Goal: Transaction & Acquisition: Obtain resource

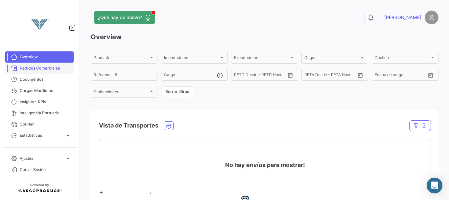
click at [53, 70] on span "Pedidos Comerciales" at bounding box center [45, 68] width 51 height 6
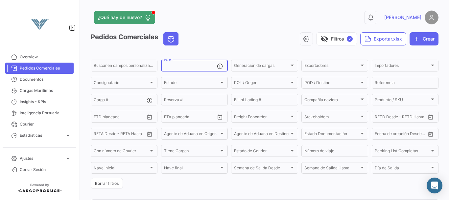
click at [178, 68] on input "PC #" at bounding box center [190, 66] width 53 height 5
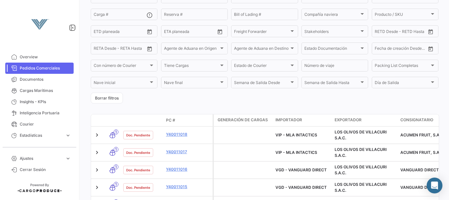
scroll to position [74, 0]
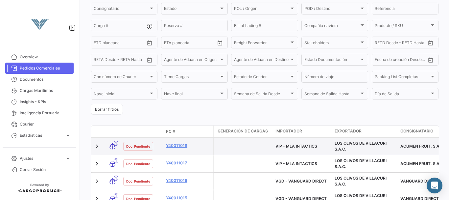
drag, startPoint x: 173, startPoint y: 143, endPoint x: 207, endPoint y: 149, distance: 34.7
click at [207, 149] on div "Y40011018" at bounding box center [188, 146] width 44 height 8
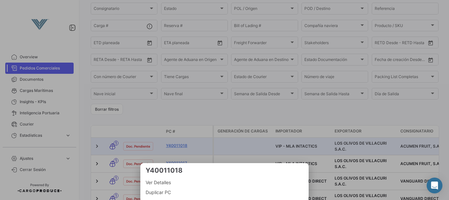
click at [177, 170] on h3 "Y40011018" at bounding box center [225, 169] width 158 height 9
copy h3 "Y40011018"
click at [213, 108] on div at bounding box center [224, 100] width 449 height 200
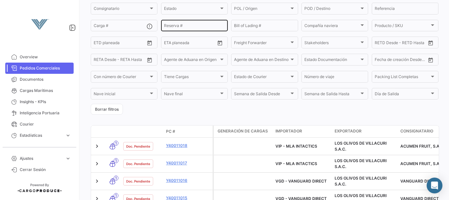
scroll to position [0, 0]
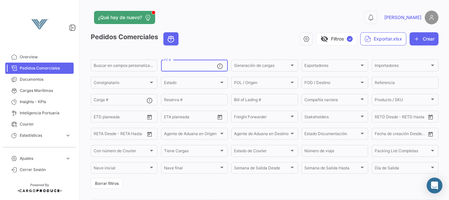
click at [193, 66] on input "PC #" at bounding box center [190, 66] width 53 height 5
paste input "Y40011018"
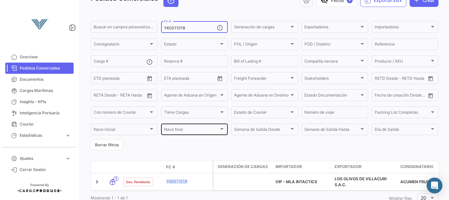
scroll to position [63, 0]
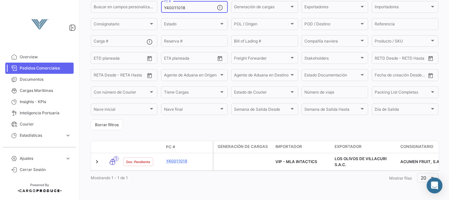
click at [211, 117] on form "Buscar en [PERSON_NAME] personalizados... Y40011018 PC # Generación [PERSON_NAM…" at bounding box center [265, 65] width 348 height 130
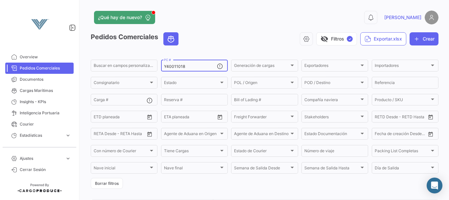
click at [204, 65] on input "Y40011018" at bounding box center [190, 66] width 53 height 5
type input "Y"
click at [168, 185] on form "Buscar en [PERSON_NAME] personalizados... PC # Generación [PERSON_NAME] Generac…" at bounding box center [265, 124] width 348 height 130
click at [380, 38] on button "Exportar.xlsx" at bounding box center [383, 38] width 46 height 13
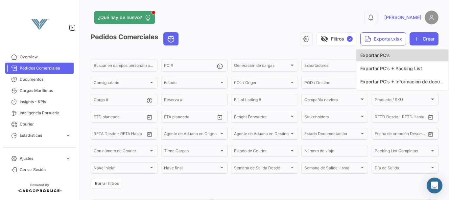
click at [384, 57] on span "Exportar PC's" at bounding box center [375, 55] width 30 height 6
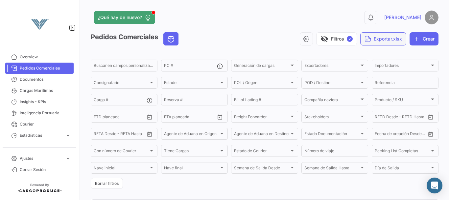
click at [374, 41] on button "Exportar.xlsx" at bounding box center [383, 38] width 46 height 13
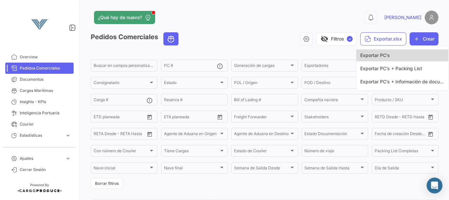
click at [372, 54] on span "Exportar PC's" at bounding box center [375, 55] width 30 height 6
click at [372, 54] on app-list-header "Pedidos Comerciales visibility_off Filtros ✓ Exportar.xlsx Crear Buscar en [PER…" at bounding box center [265, 110] width 348 height 156
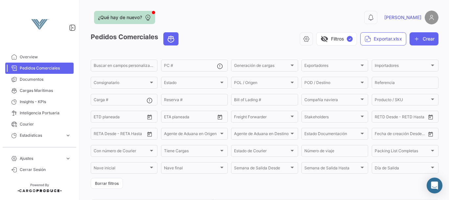
click at [144, 16] on button "¿Qué hay de nuevo?" at bounding box center [124, 17] width 61 height 13
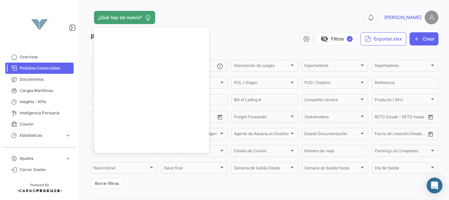
click at [240, 33] on div "visibility_off Filtros ✓ Exportar.xlsx Crear" at bounding box center [311, 38] width 255 height 13
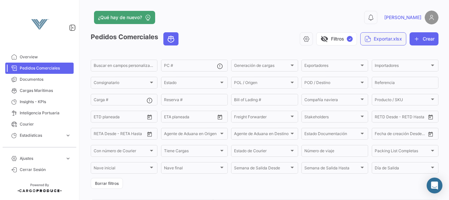
click at [365, 39] on icon "button" at bounding box center [368, 39] width 7 height 7
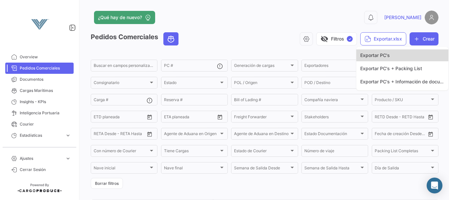
click at [372, 57] on span "Exportar PC's" at bounding box center [375, 55] width 30 height 6
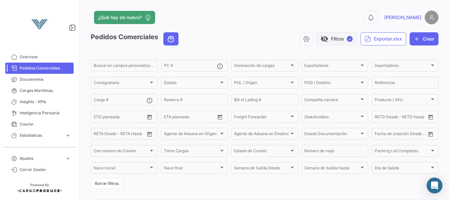
click at [347, 39] on span "✓" at bounding box center [350, 39] width 6 height 6
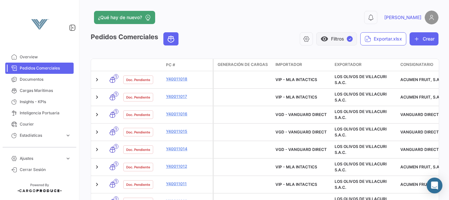
click at [347, 40] on span "✓" at bounding box center [350, 39] width 6 height 6
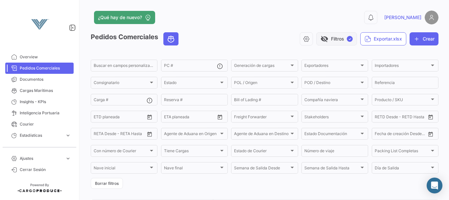
click at [347, 40] on span "✓" at bounding box center [350, 39] width 6 height 6
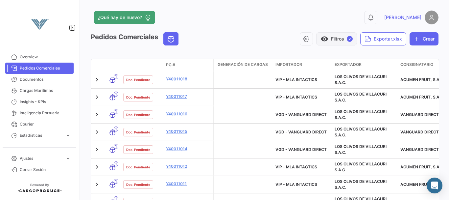
click at [347, 40] on span "✓" at bounding box center [350, 39] width 6 height 6
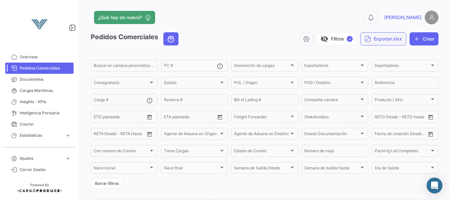
click at [394, 42] on button "Exportar.xlsx" at bounding box center [383, 38] width 46 height 13
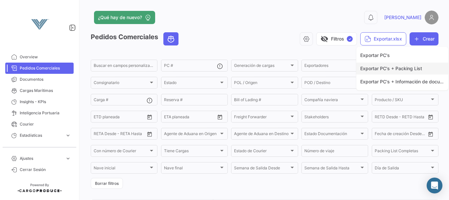
click at [395, 70] on span "Exportar PC's + Packing List" at bounding box center [391, 68] width 62 height 6
click at [369, 24] on div "0 [PERSON_NAME]" at bounding box center [360, 18] width 156 height 14
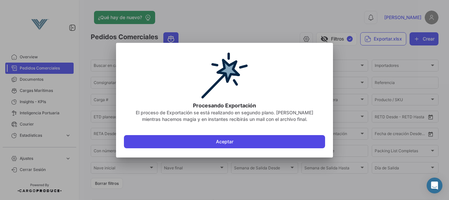
click at [238, 142] on button "Aceptar" at bounding box center [224, 141] width 201 height 13
